Goal: Check status: Check status

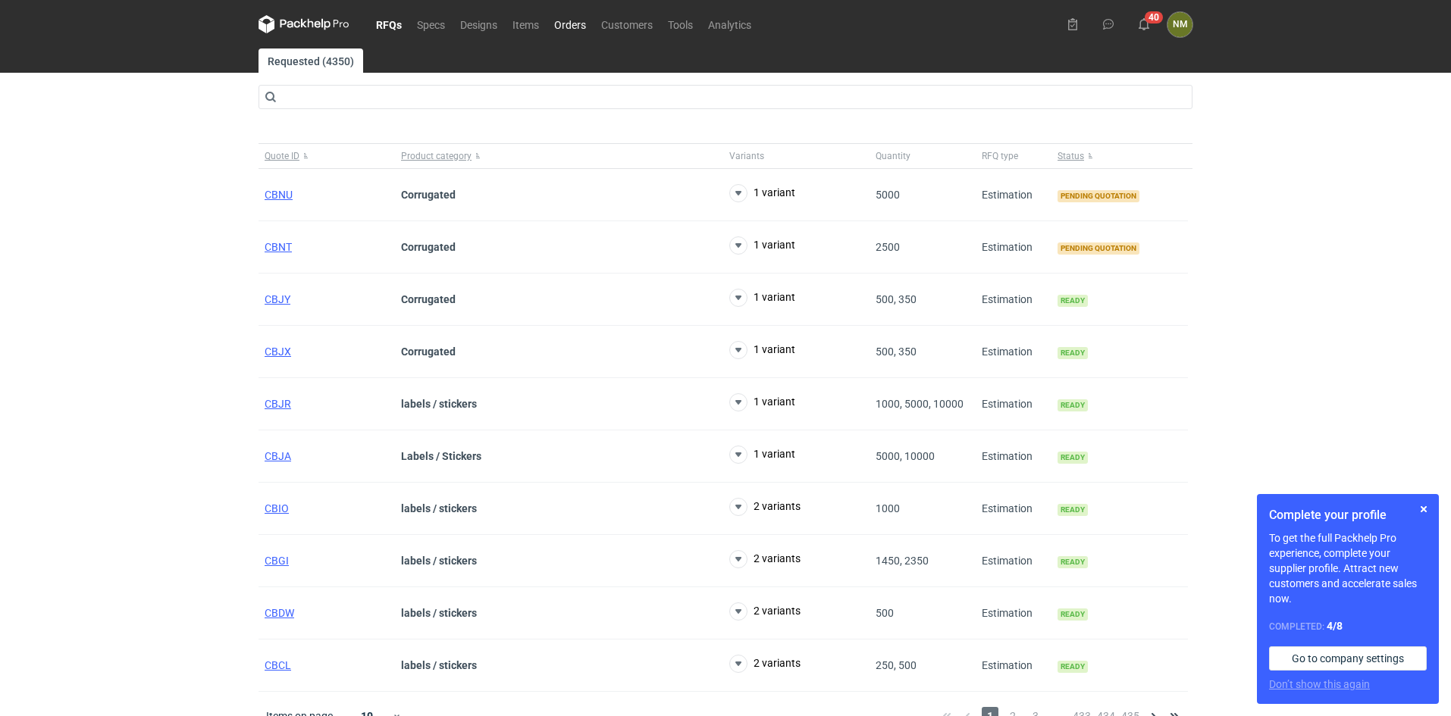
click at [563, 24] on link "Orders" at bounding box center [569, 24] width 47 height 18
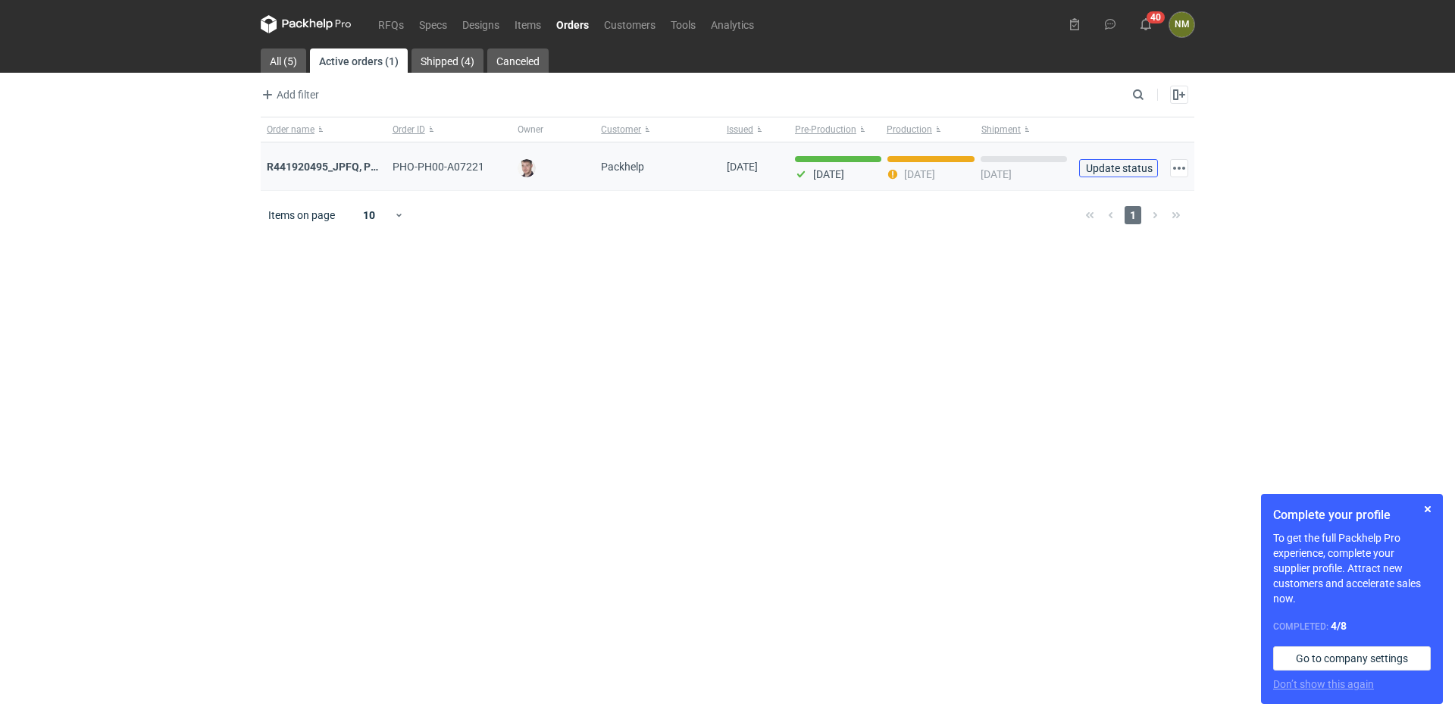
click at [1110, 166] on span "Update status" at bounding box center [1118, 168] width 65 height 11
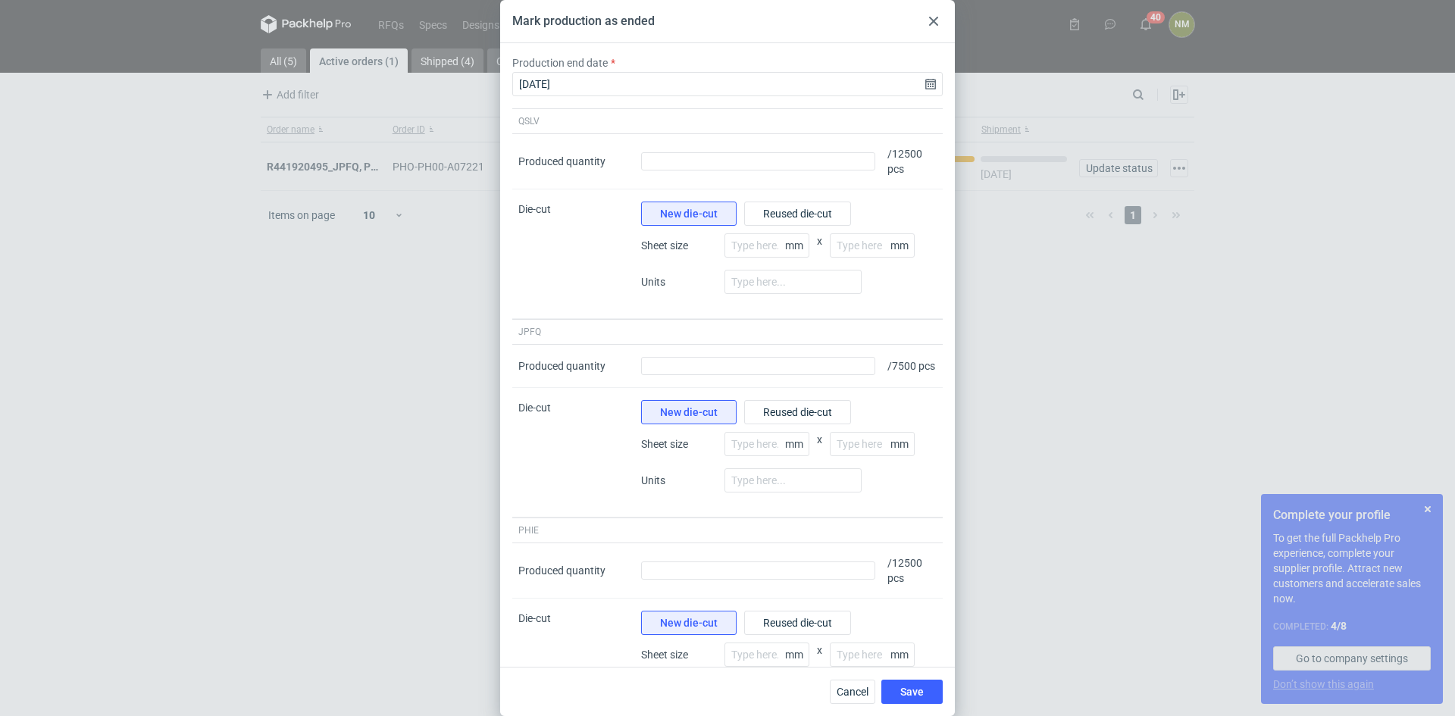
drag, startPoint x: 932, startPoint y: 22, endPoint x: 925, endPoint y: 28, distance: 9.1
click at [932, 23] on icon at bounding box center [933, 21] width 9 height 9
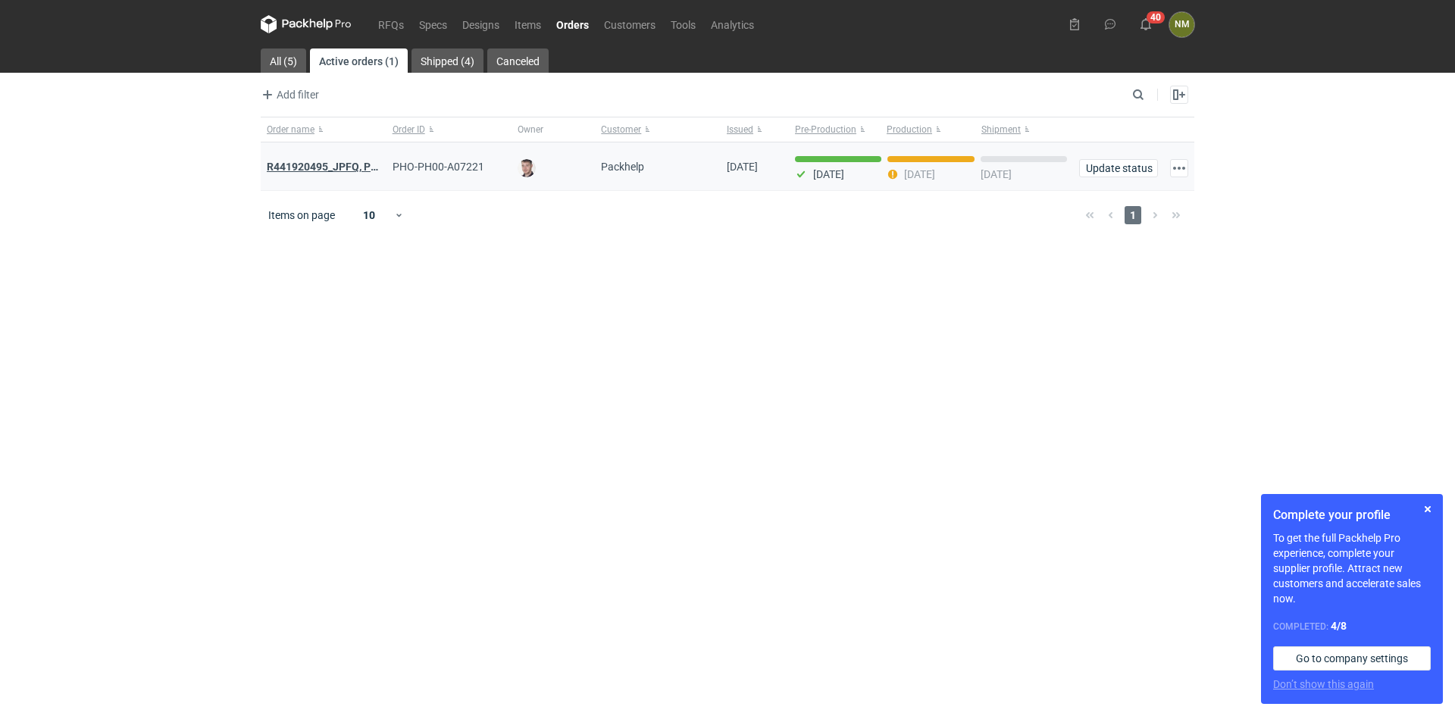
click at [339, 167] on strong "R441920495_JPFQ, PHIE, QSLV" at bounding box center [343, 167] width 152 height 12
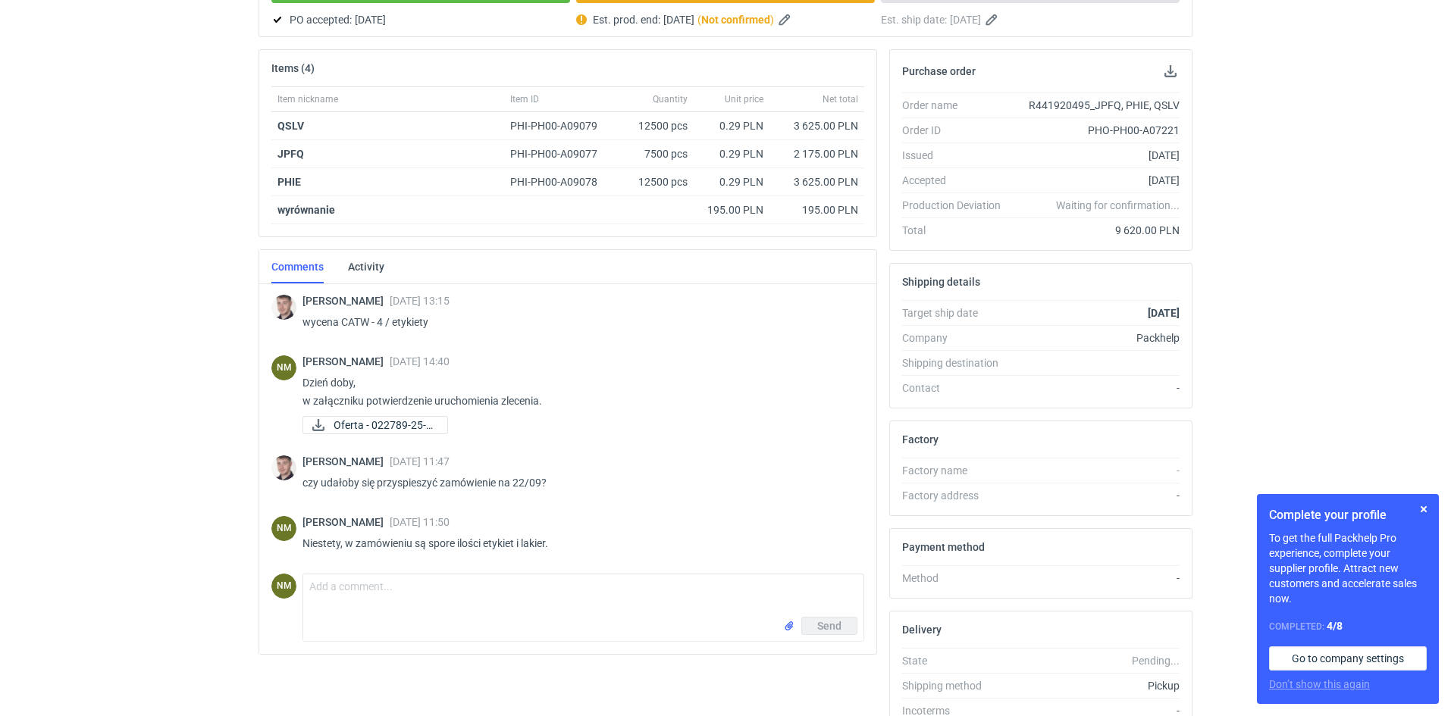
scroll to position [106, 0]
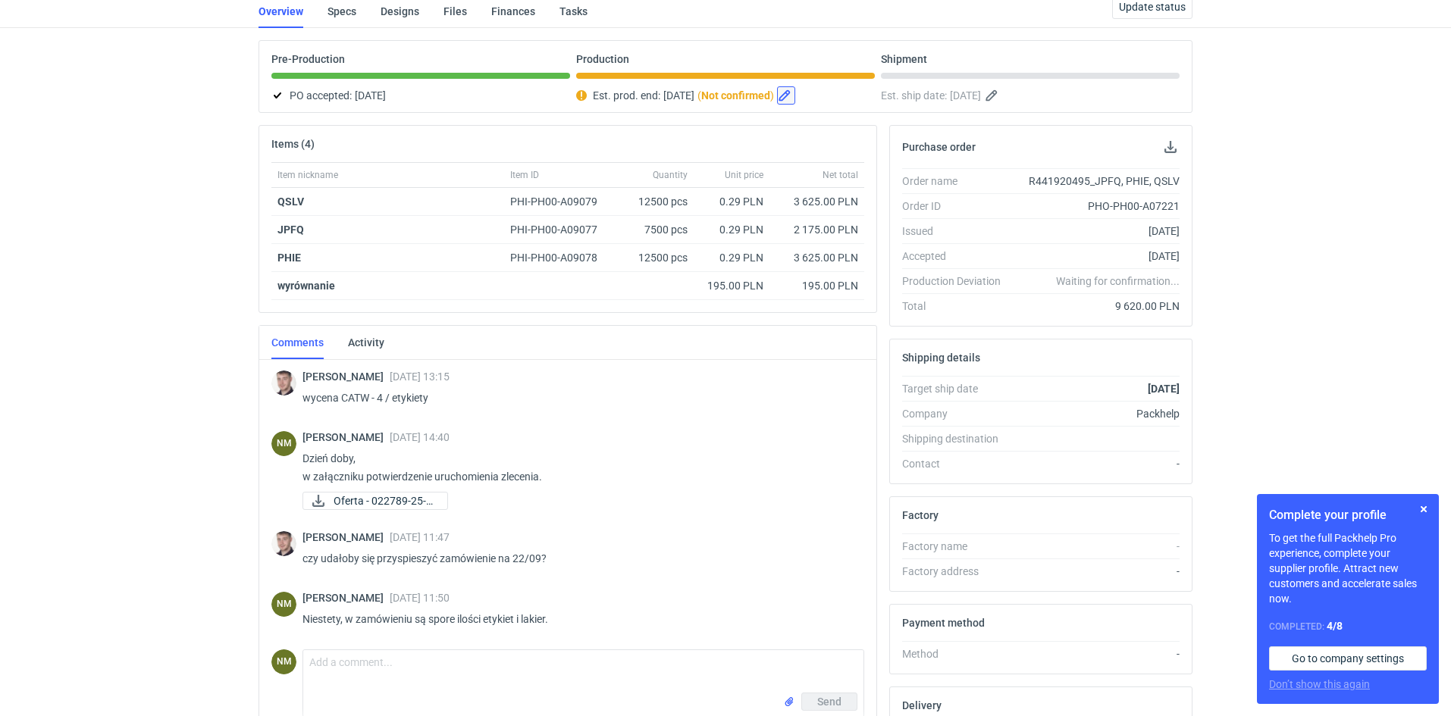
click at [795, 92] on button "button" at bounding box center [786, 95] width 18 height 18
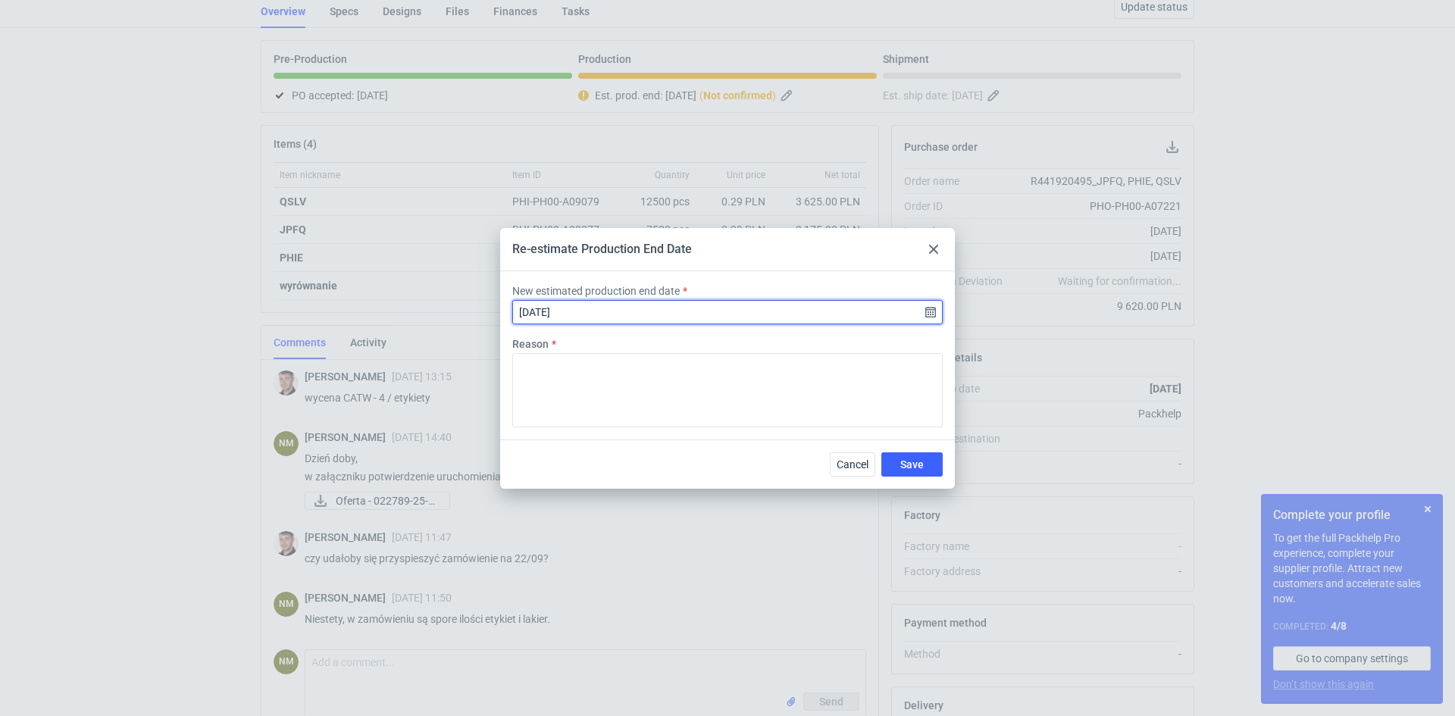
click at [611, 309] on input "[DATE]" at bounding box center [727, 312] width 431 height 24
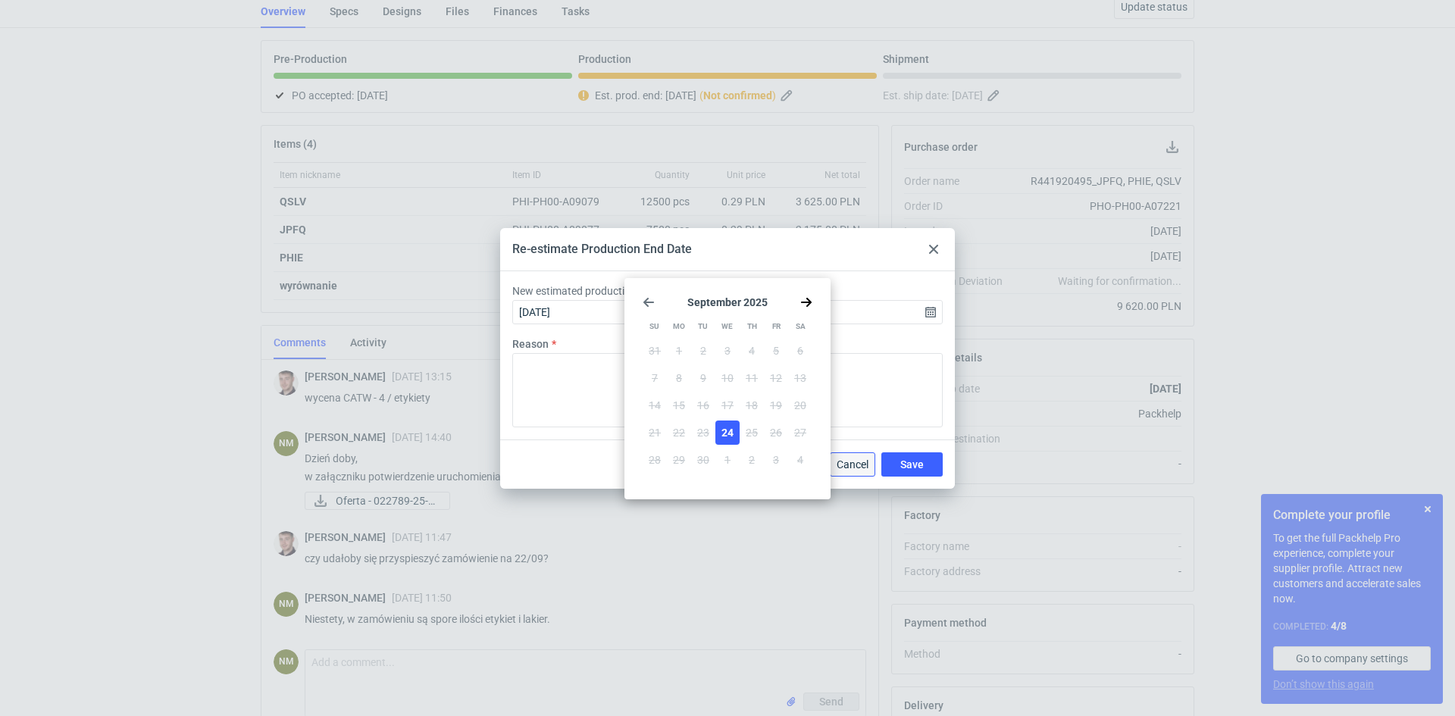
click at [862, 463] on span "Cancel" at bounding box center [853, 464] width 32 height 11
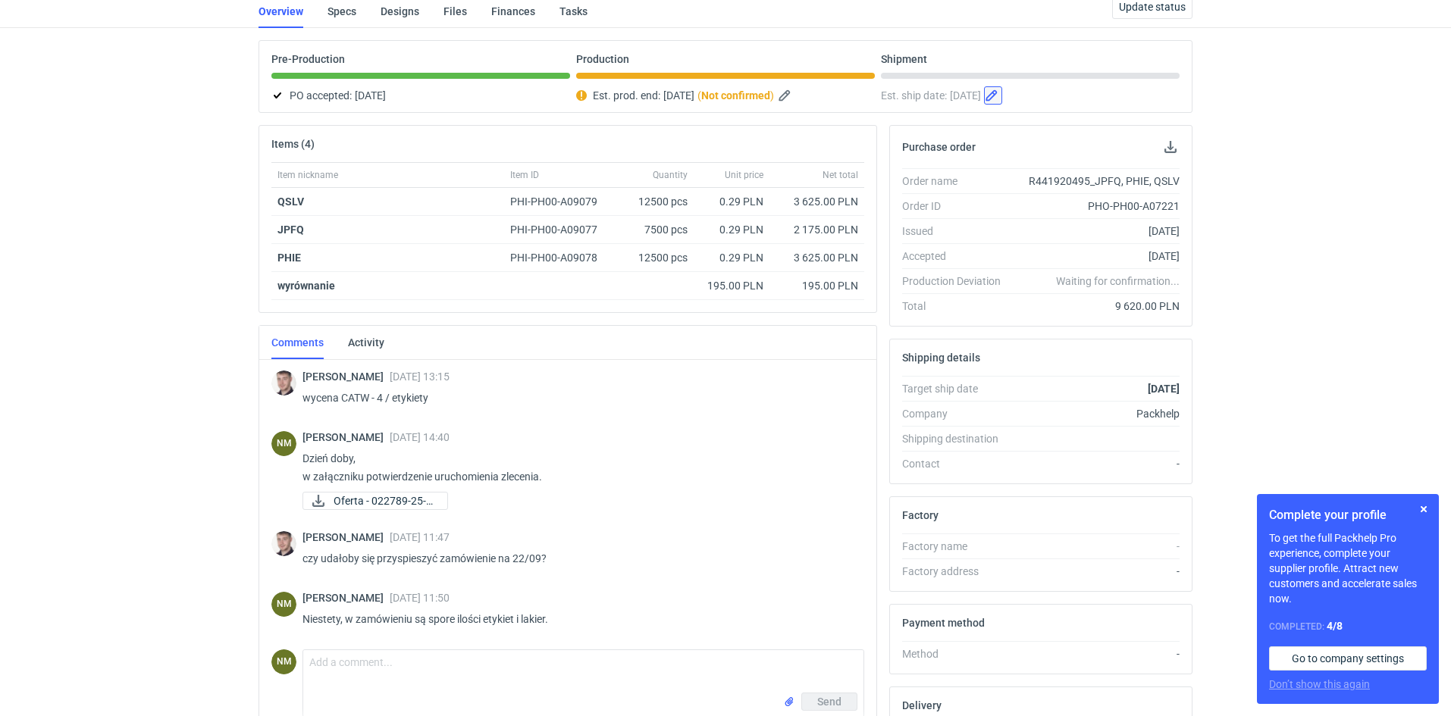
click at [1002, 93] on button "button" at bounding box center [993, 95] width 18 height 18
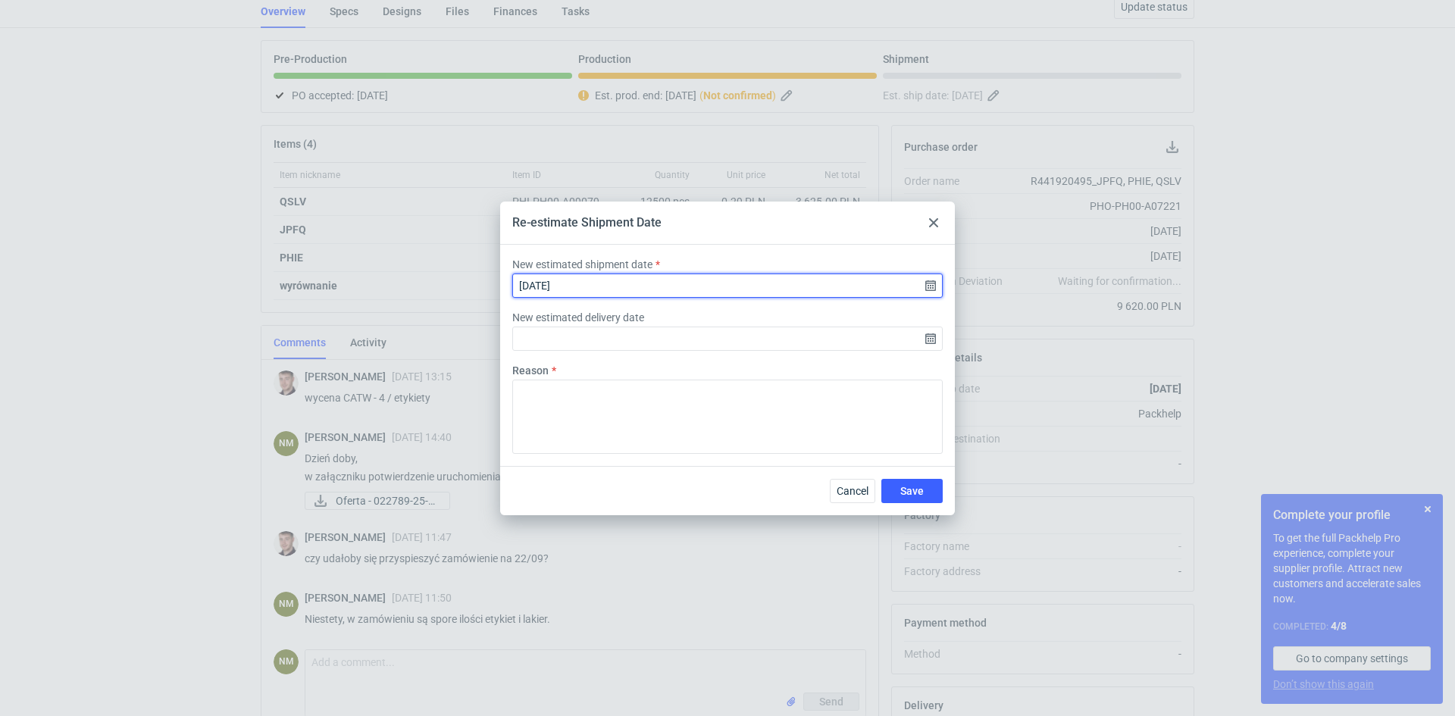
click at [642, 287] on input "[DATE]" at bounding box center [727, 286] width 431 height 24
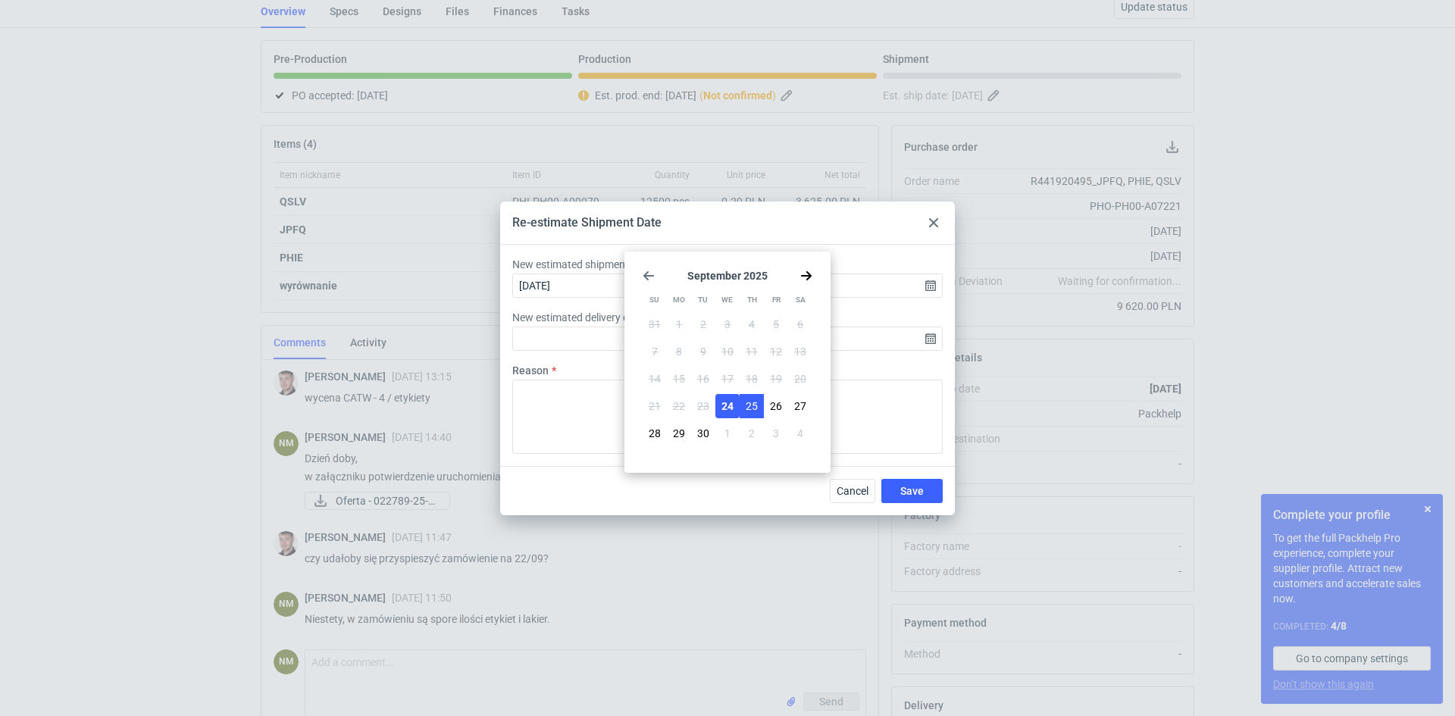
click at [753, 406] on span "25" at bounding box center [752, 406] width 12 height 15
type input "[DATE]"
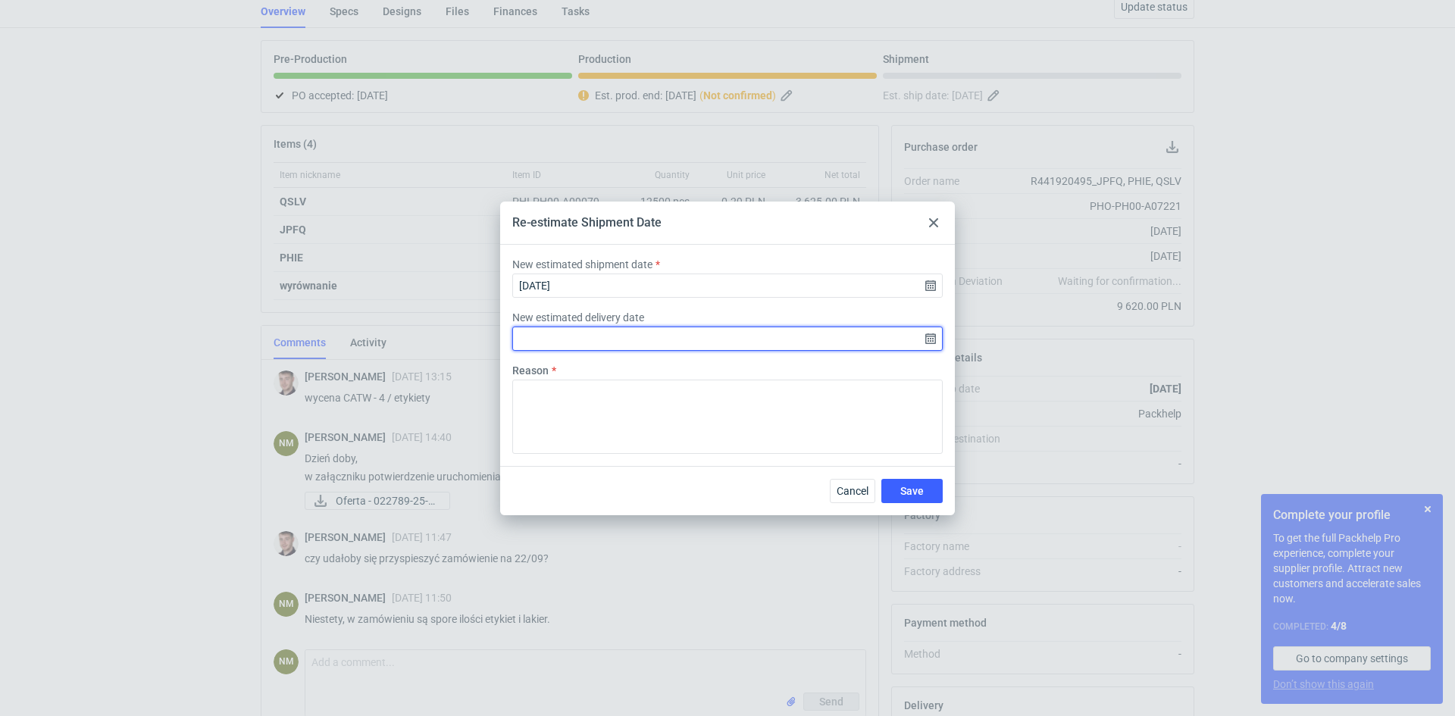
click at [616, 332] on input "New estimated delivery date" at bounding box center [727, 339] width 431 height 24
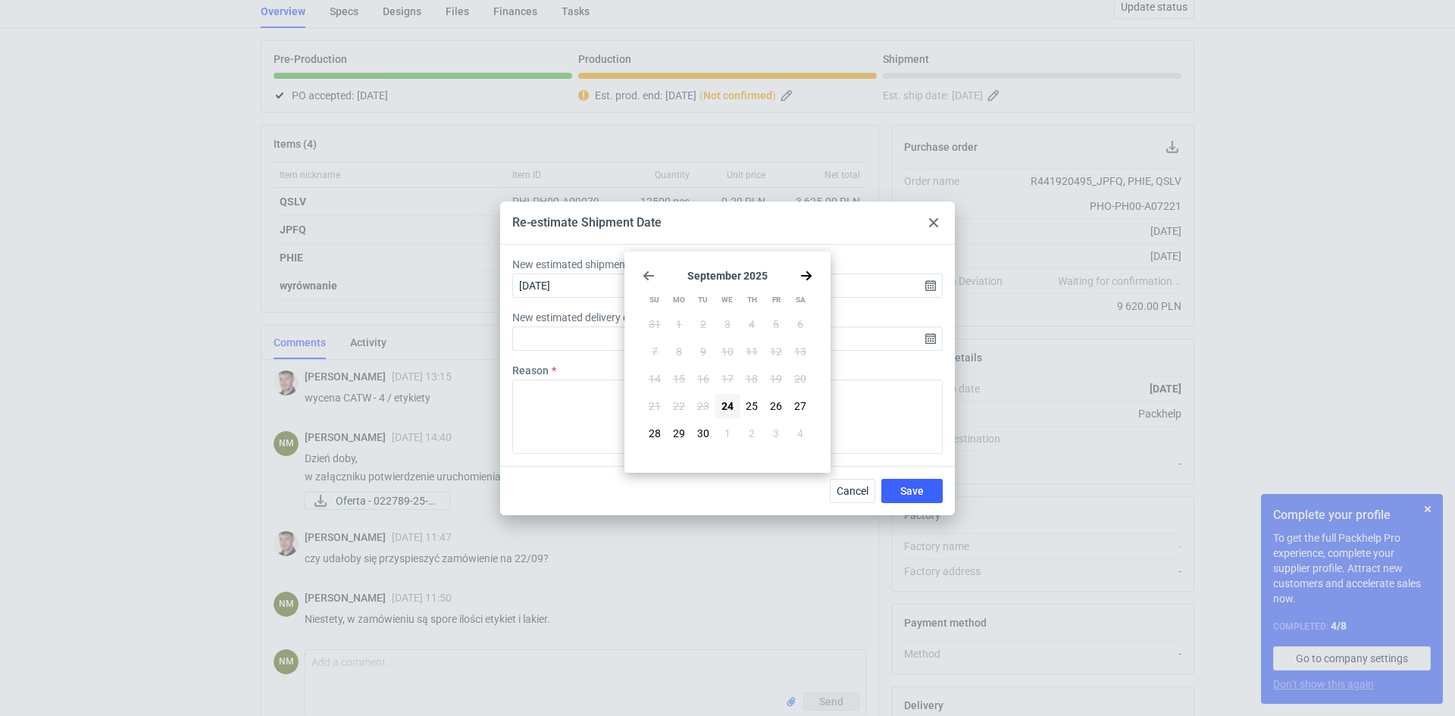
click at [585, 263] on label "New estimated shipment date" at bounding box center [582, 264] width 140 height 15
click at [585, 274] on input "[DATE]" at bounding box center [727, 286] width 431 height 24
click at [753, 402] on span "25" at bounding box center [752, 406] width 12 height 15
click at [556, 399] on textarea "Reason" at bounding box center [727, 417] width 431 height 74
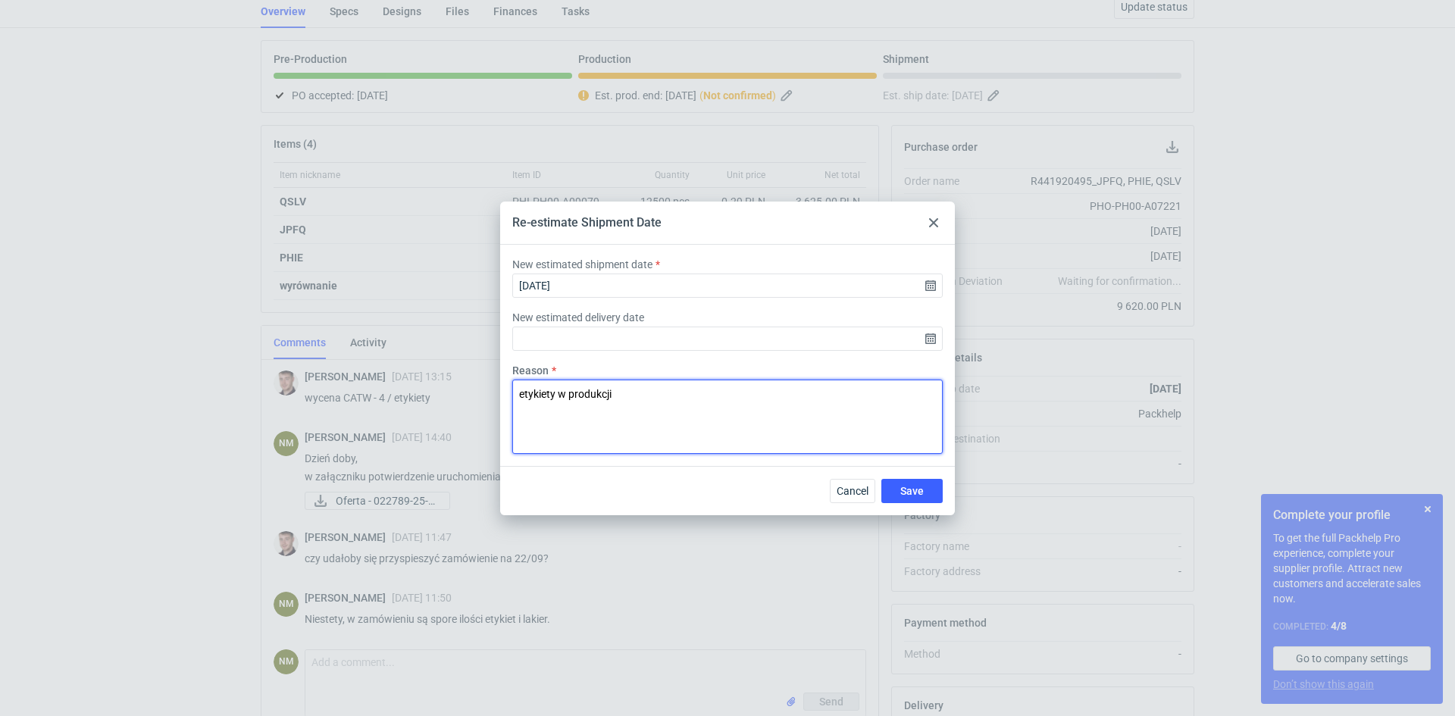
click at [733, 425] on textarea "etykiety w produkcji" at bounding box center [727, 417] width 431 height 74
click at [570, 393] on textarea "etykiety w produkcji" at bounding box center [727, 417] width 431 height 74
type textarea "etykiety w procesie produkcji"
click at [916, 493] on span "Save" at bounding box center [911, 491] width 23 height 11
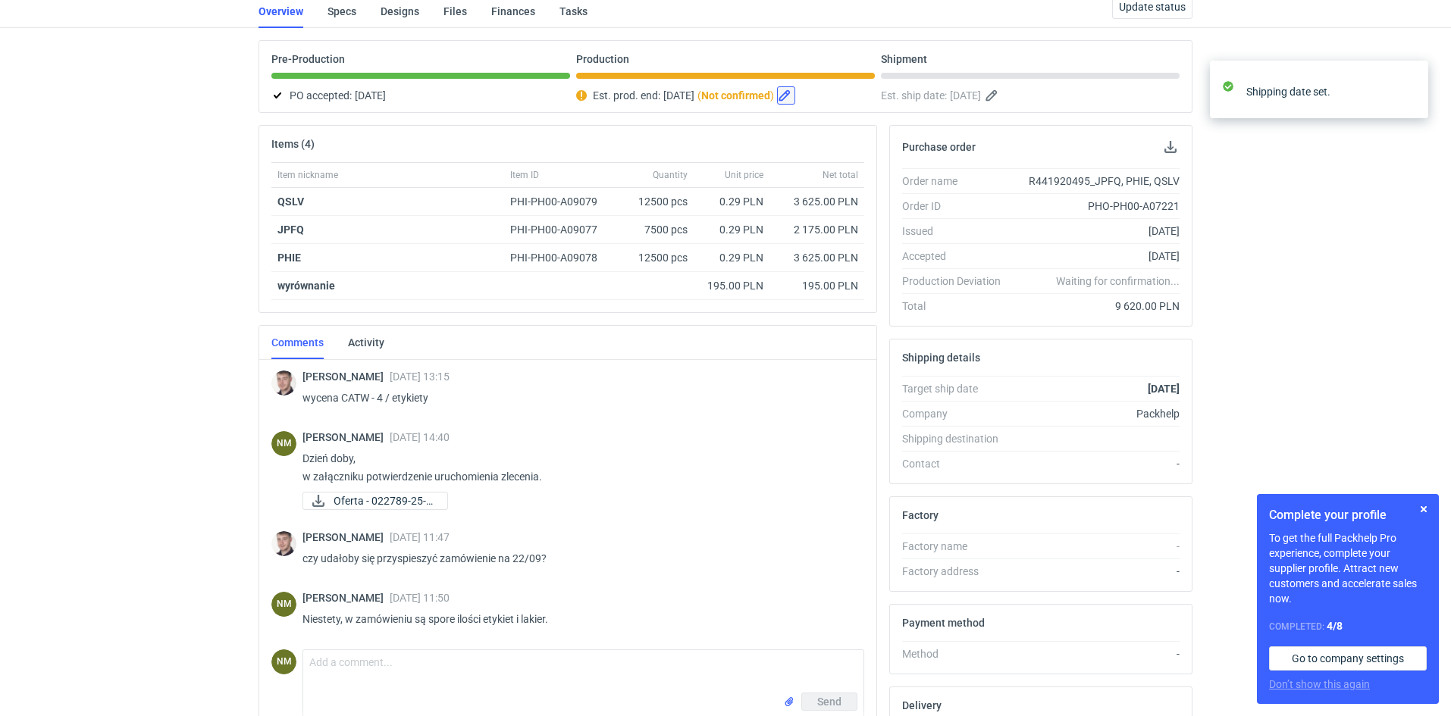
click at [795, 93] on button "button" at bounding box center [786, 95] width 18 height 18
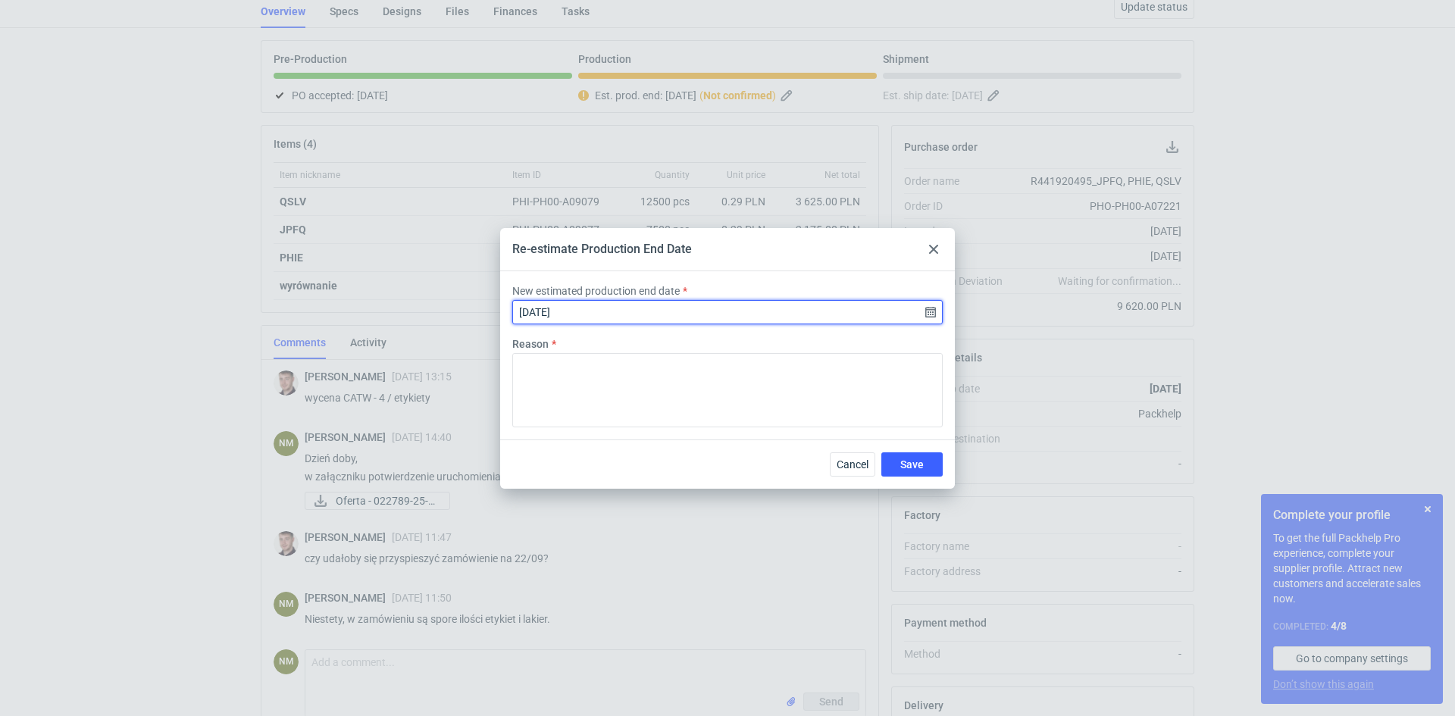
click at [633, 312] on input "[DATE]" at bounding box center [727, 312] width 431 height 24
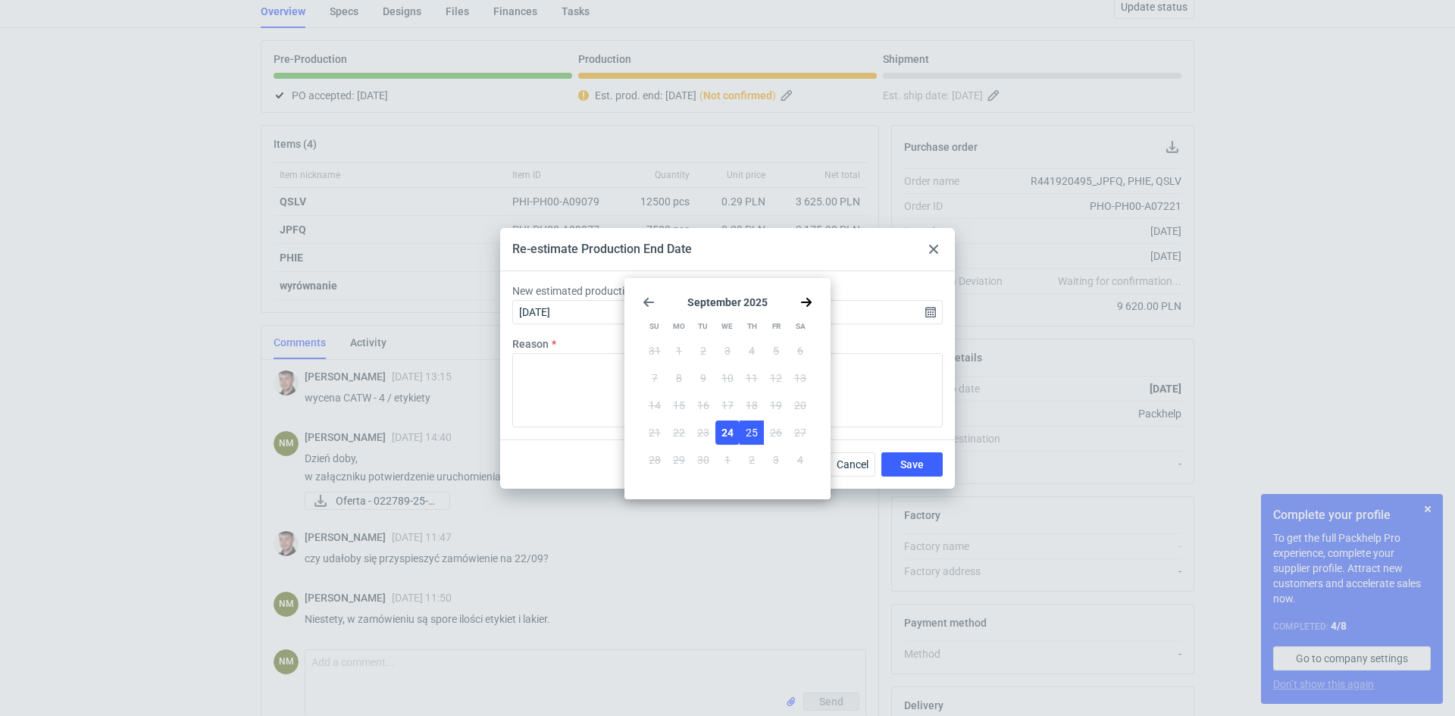
click at [751, 428] on span "25" at bounding box center [752, 432] width 12 height 15
type input "[DATE]"
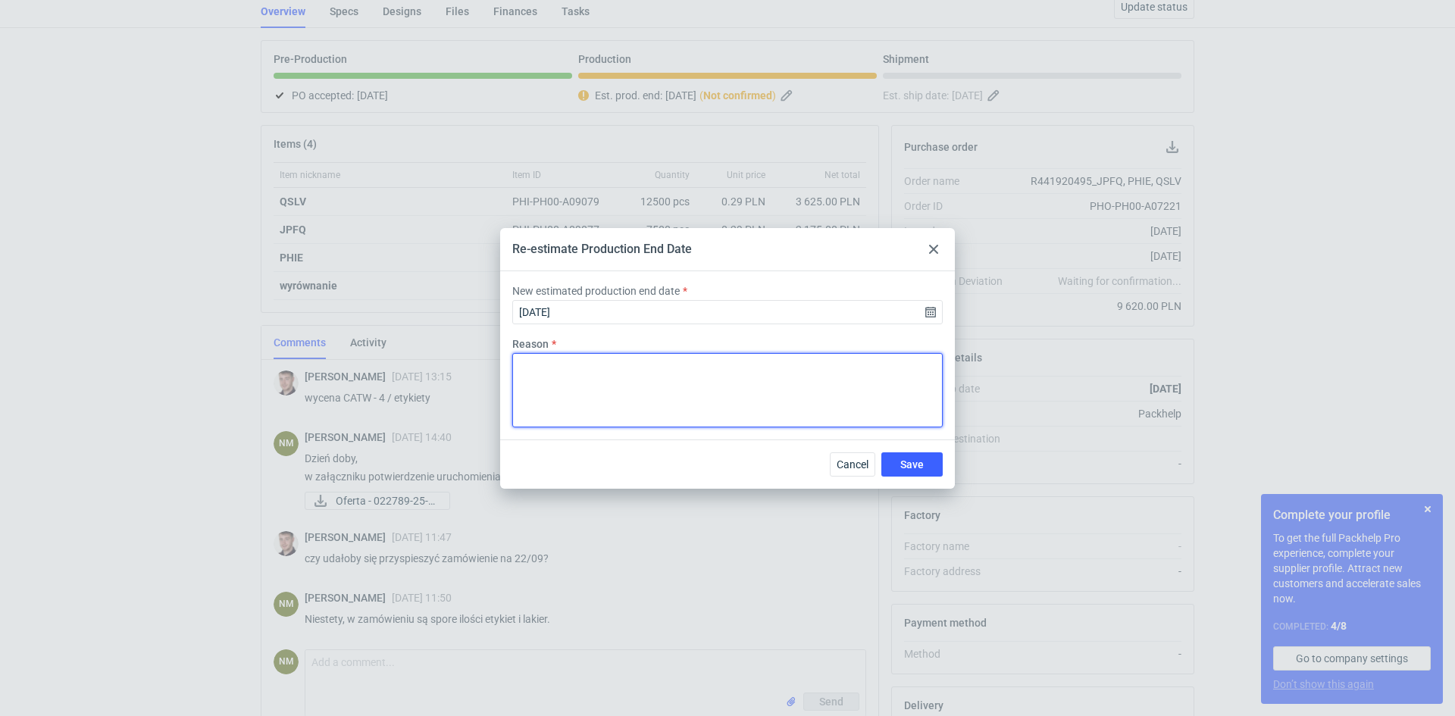
click at [640, 409] on textarea "Reason" at bounding box center [727, 390] width 431 height 74
paste textarea "etykiety w procesie produkcji"
type textarea "etykiety w procesie produkcji"
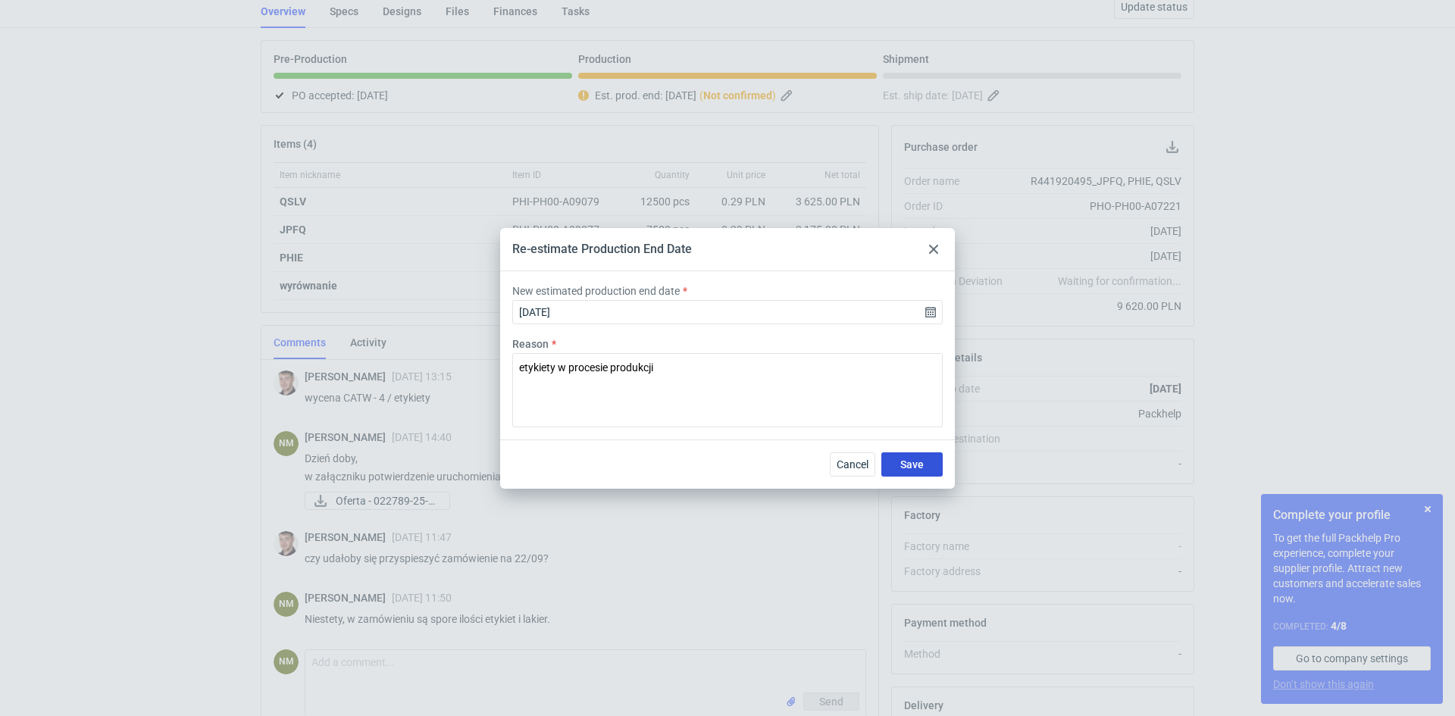
click at [909, 463] on span "Save" at bounding box center [911, 464] width 23 height 11
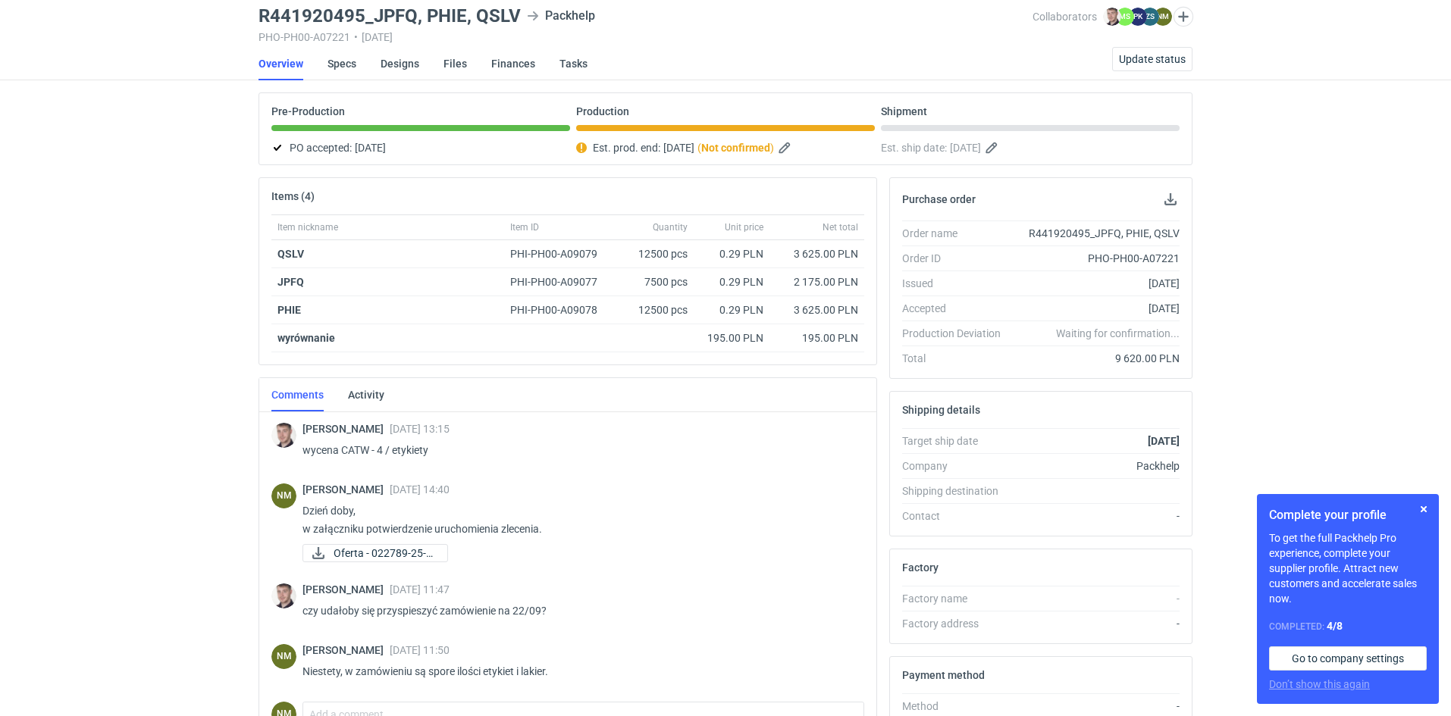
scroll to position [0, 0]
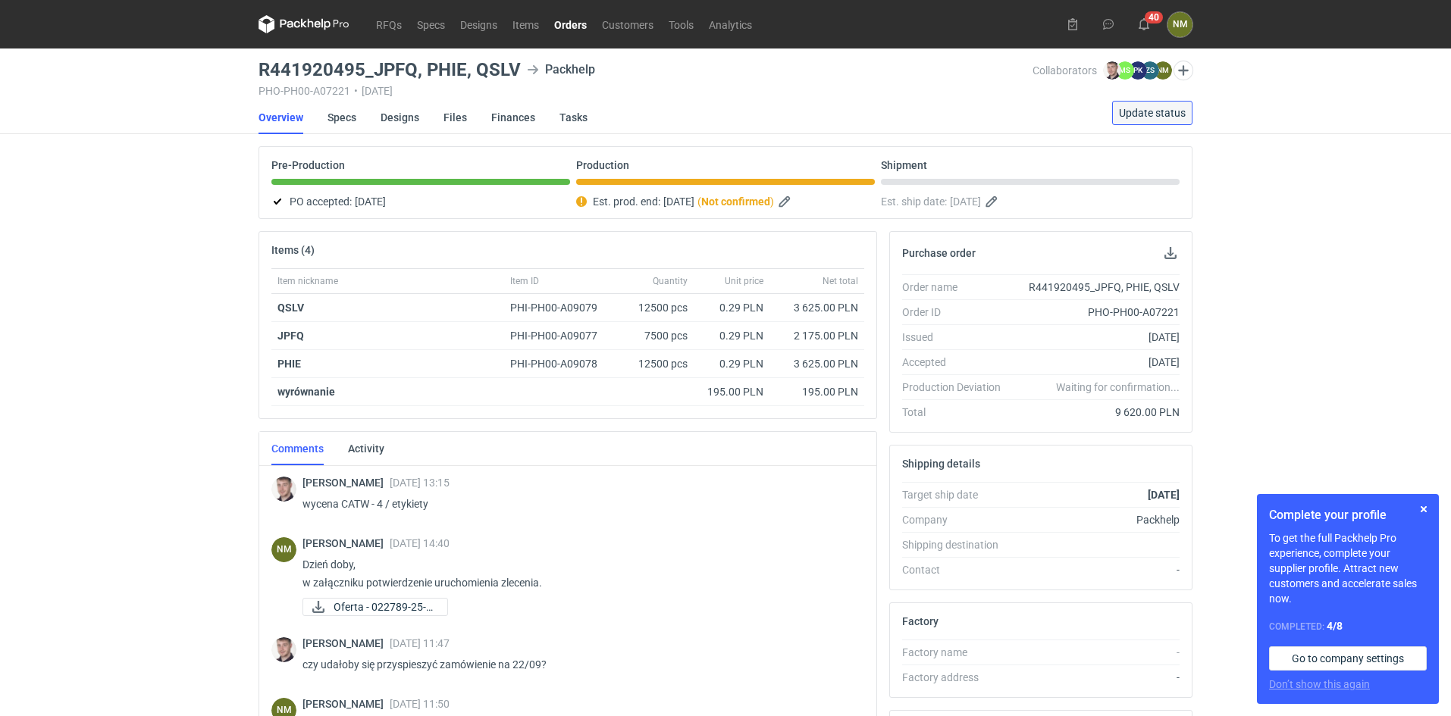
click at [1158, 111] on span "Update status" at bounding box center [1152, 113] width 67 height 11
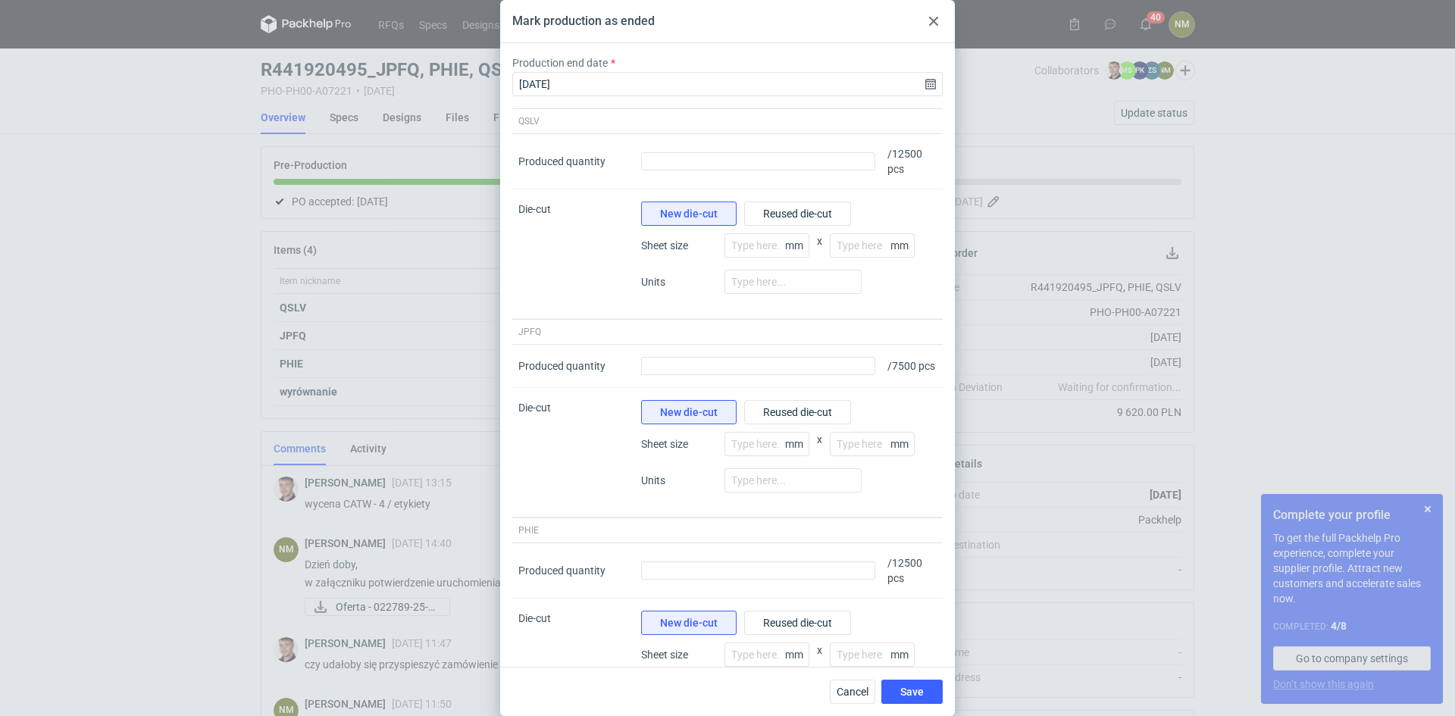
click at [935, 21] on use at bounding box center [933, 21] width 9 height 9
